Goal: Check status

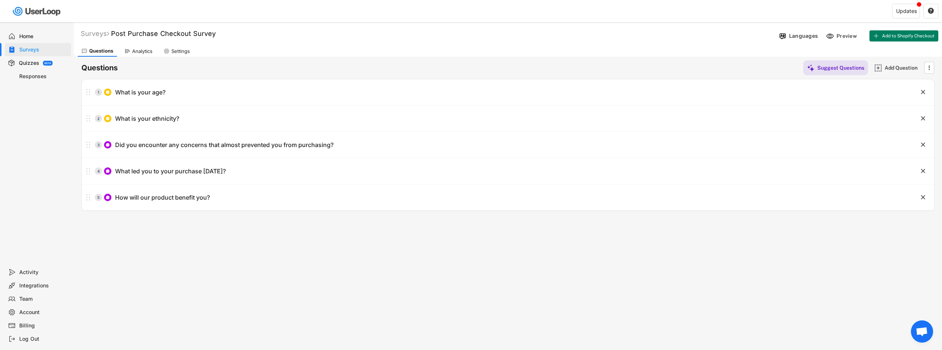
click at [51, 38] on div "Home" at bounding box center [43, 36] width 49 height 7
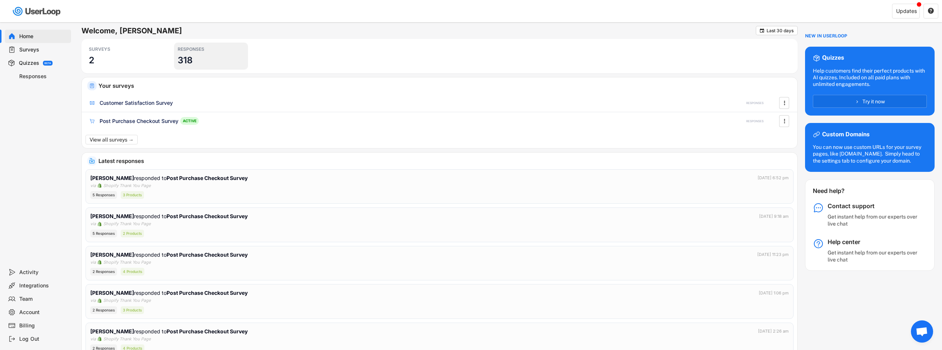
click at [245, 55] on div "RESPONSES 318" at bounding box center [211, 56] width 74 height 27
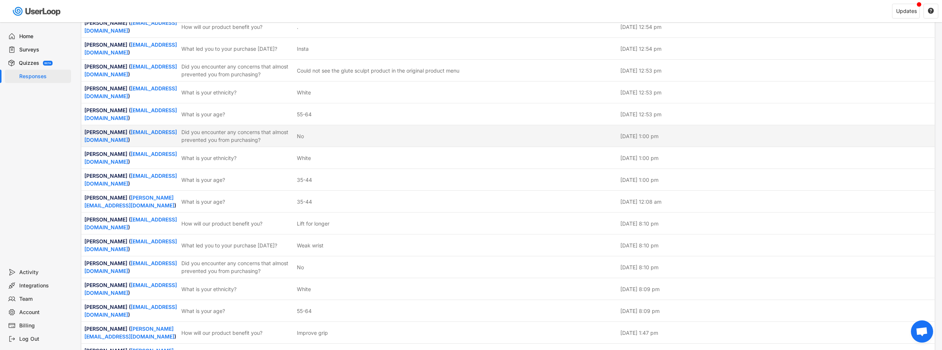
scroll to position [1073, 0]
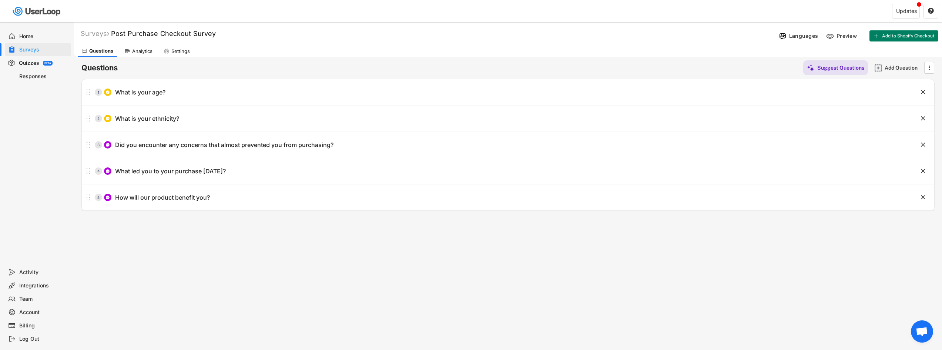
click at [30, 38] on div "Home" at bounding box center [43, 36] width 49 height 7
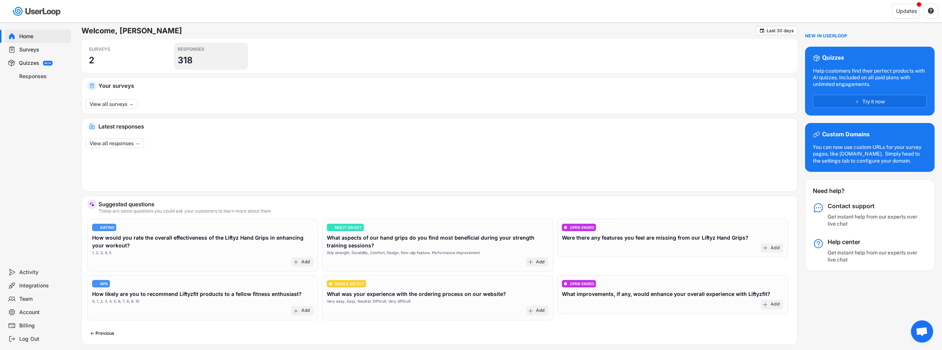
click at [191, 61] on h3 "318" at bounding box center [185, 59] width 15 height 11
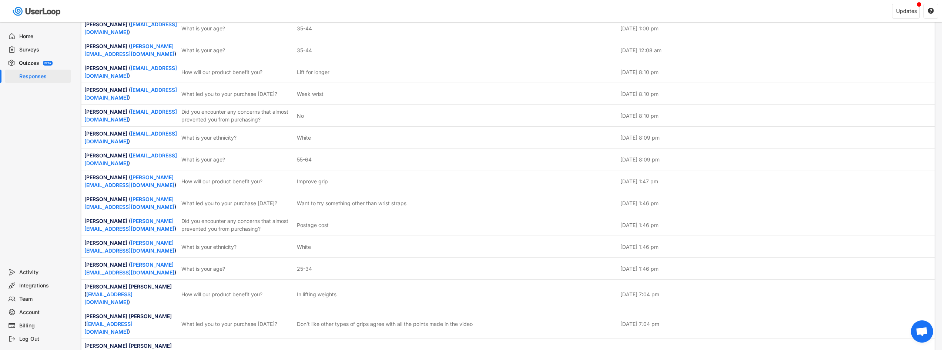
scroll to position [1147, 0]
